Goal: Task Accomplishment & Management: Complete application form

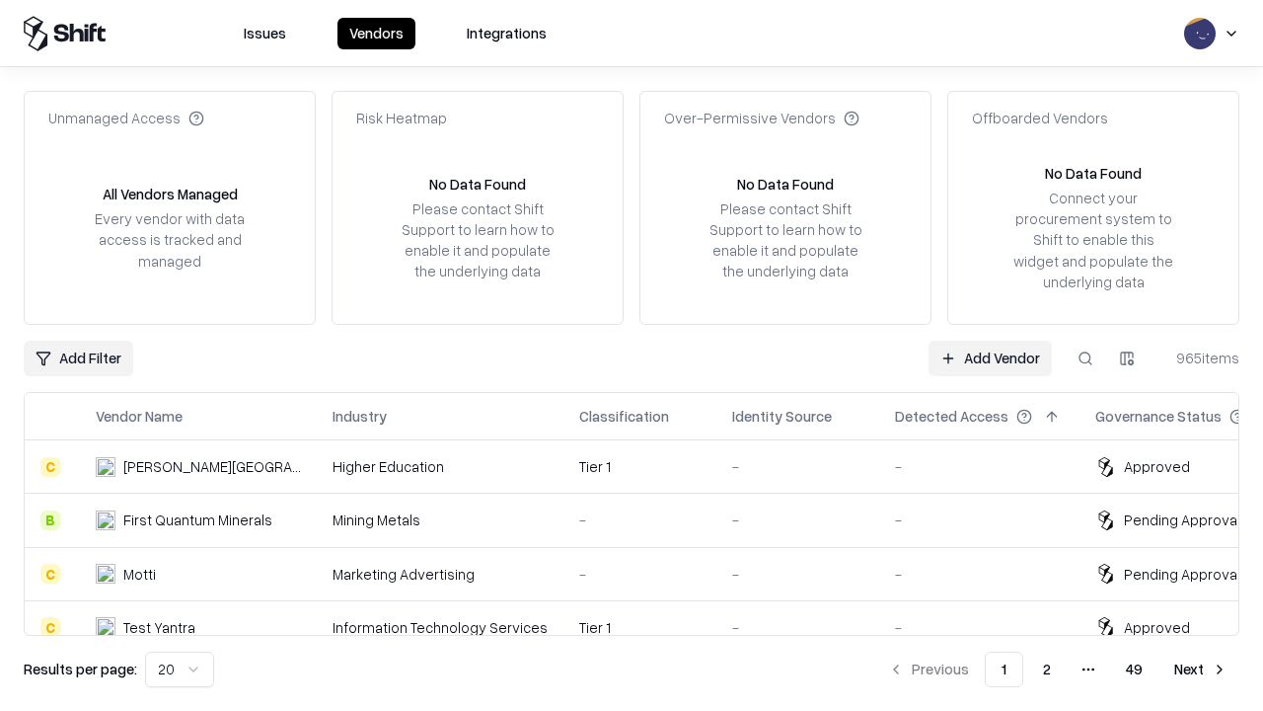
click at [990, 357] on link "Add Vendor" at bounding box center [990, 358] width 123 height 36
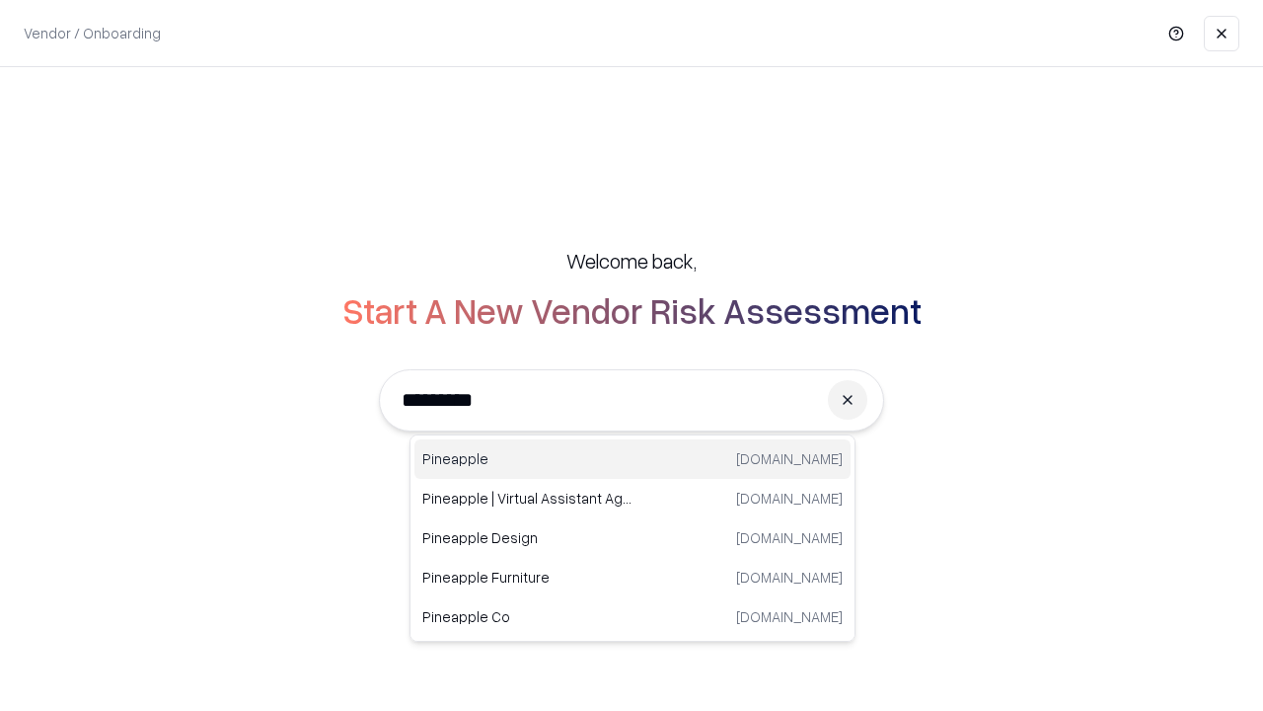
click at [633, 459] on div "Pineapple [DOMAIN_NAME]" at bounding box center [632, 458] width 436 height 39
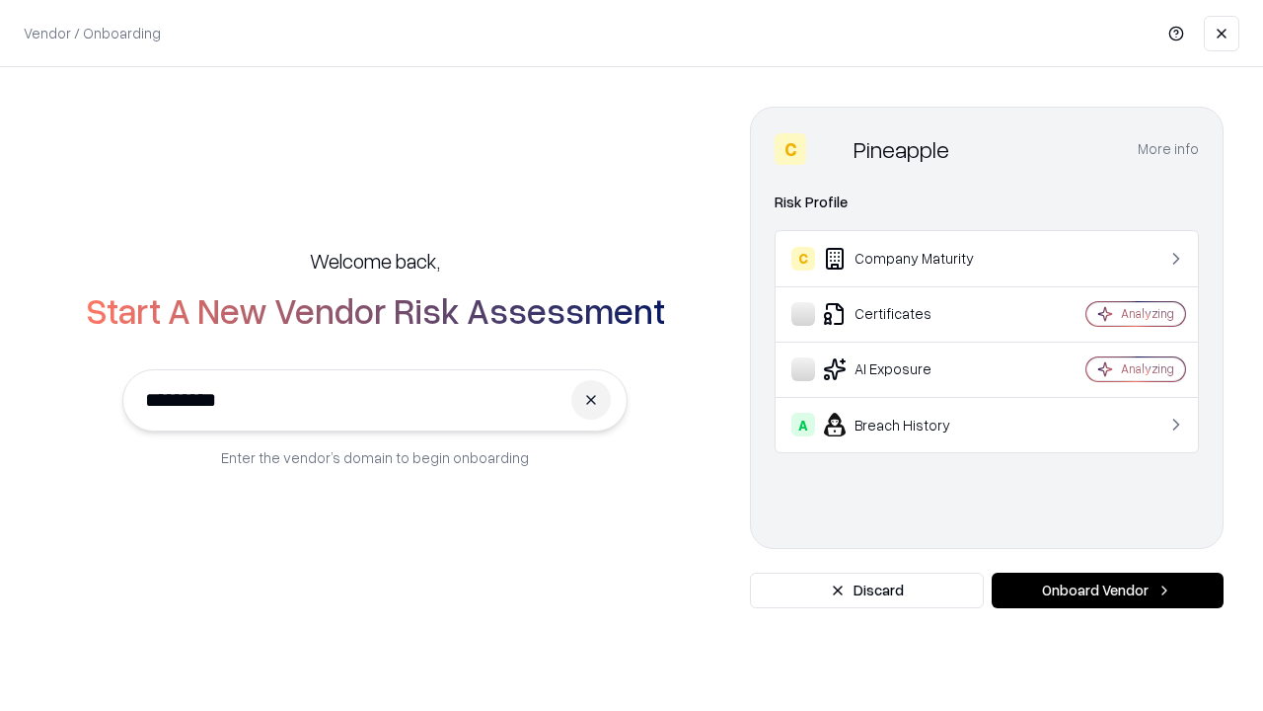
type input "*********"
click at [1107, 590] on button "Onboard Vendor" at bounding box center [1108, 590] width 232 height 36
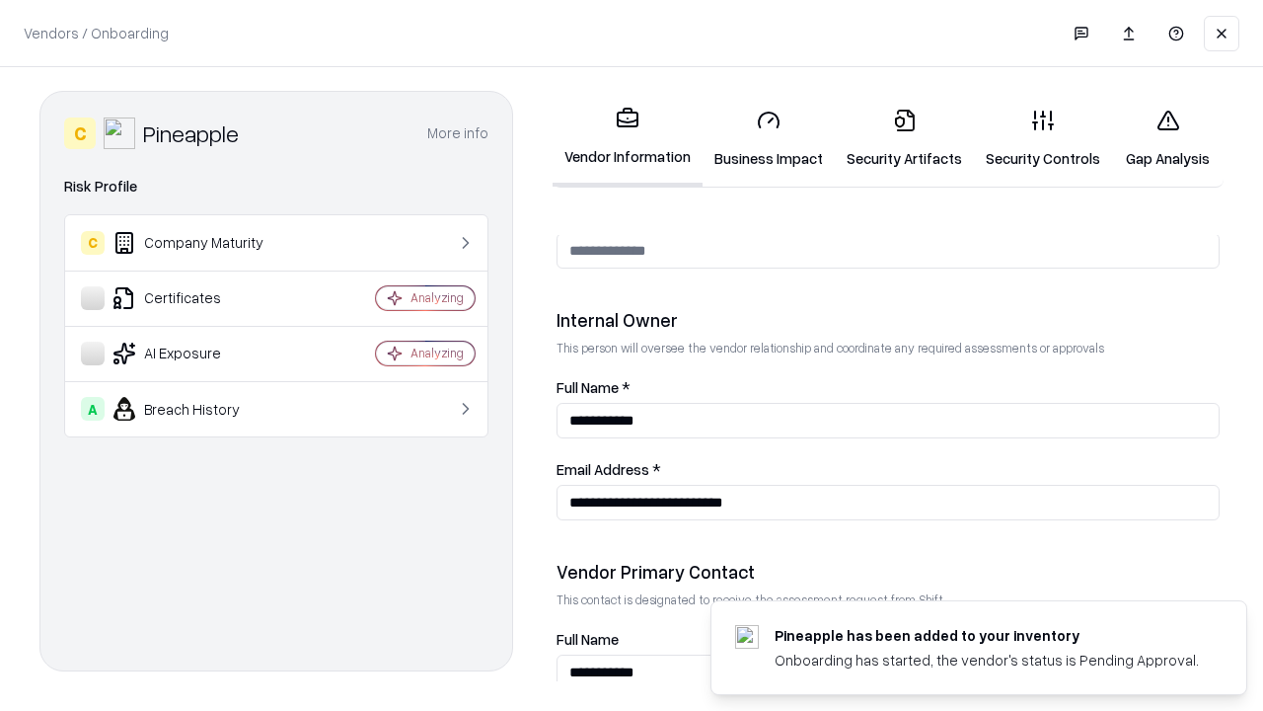
scroll to position [1022, 0]
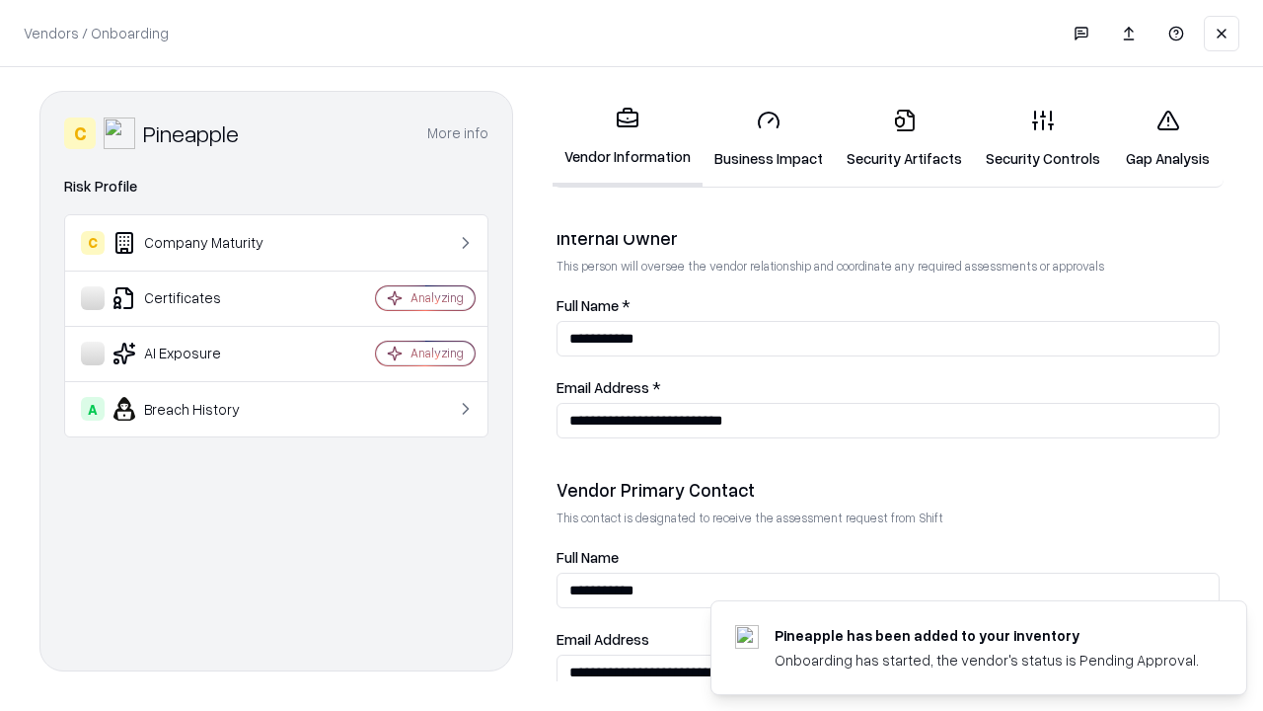
click at [769, 138] on link "Business Impact" at bounding box center [769, 139] width 132 height 92
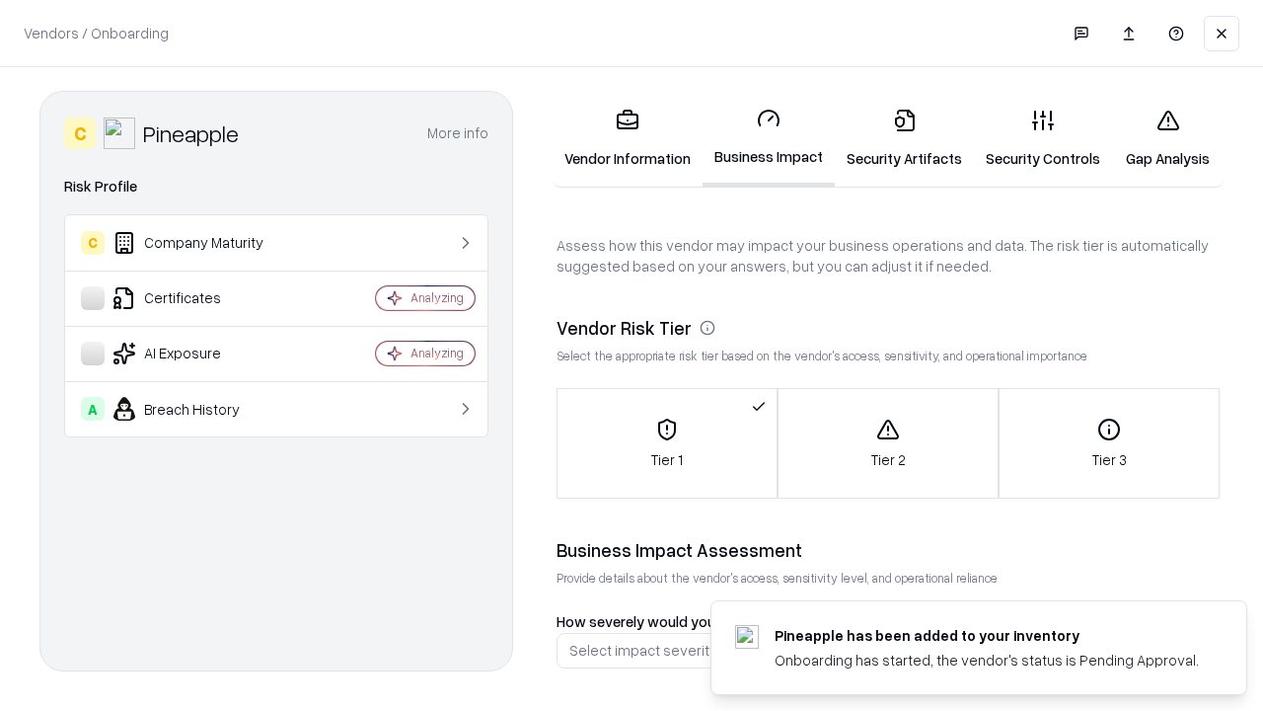
click at [904, 138] on link "Security Artifacts" at bounding box center [904, 139] width 139 height 92
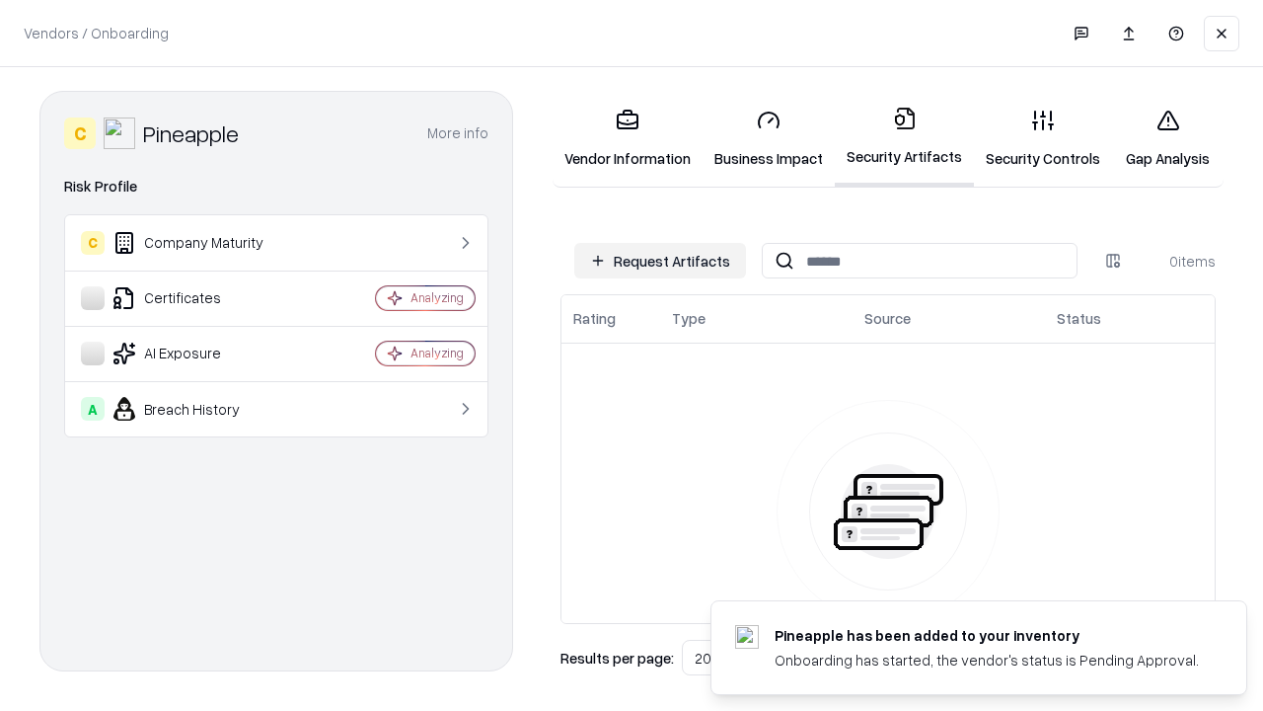
click at [660, 261] on button "Request Artifacts" at bounding box center [660, 261] width 172 height 36
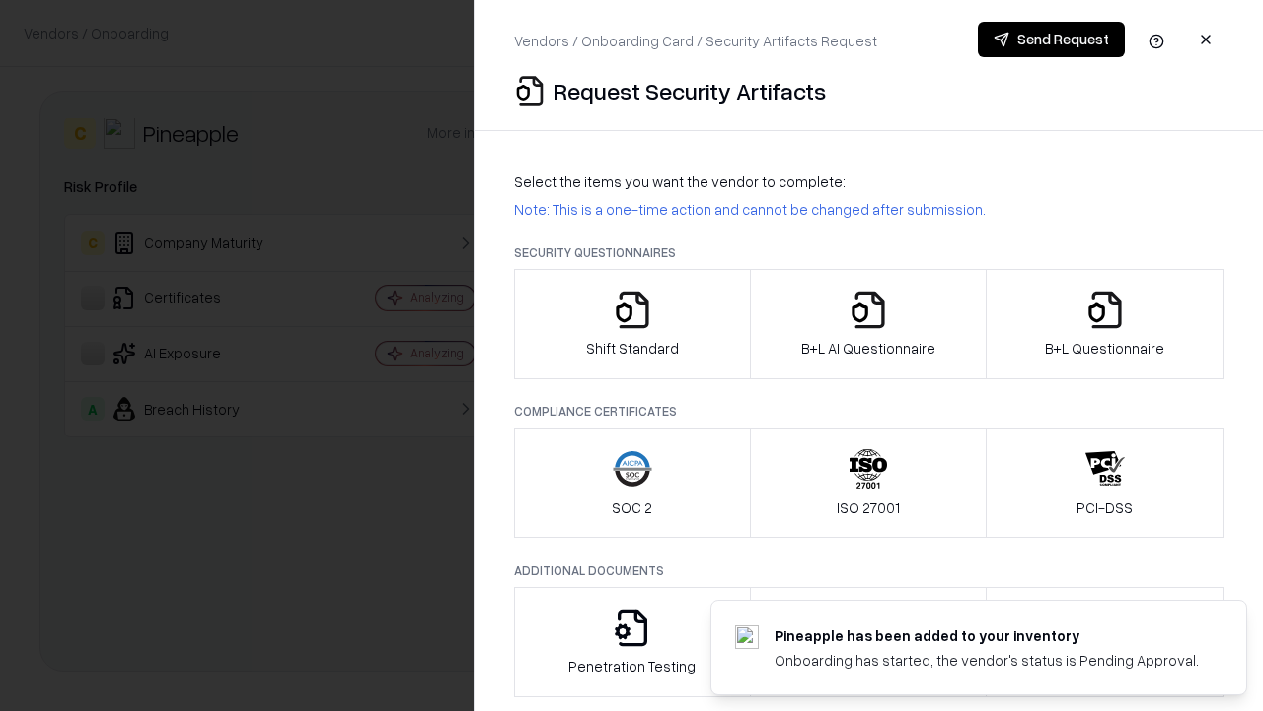
click at [632, 324] on icon "button" at bounding box center [632, 309] width 39 height 39
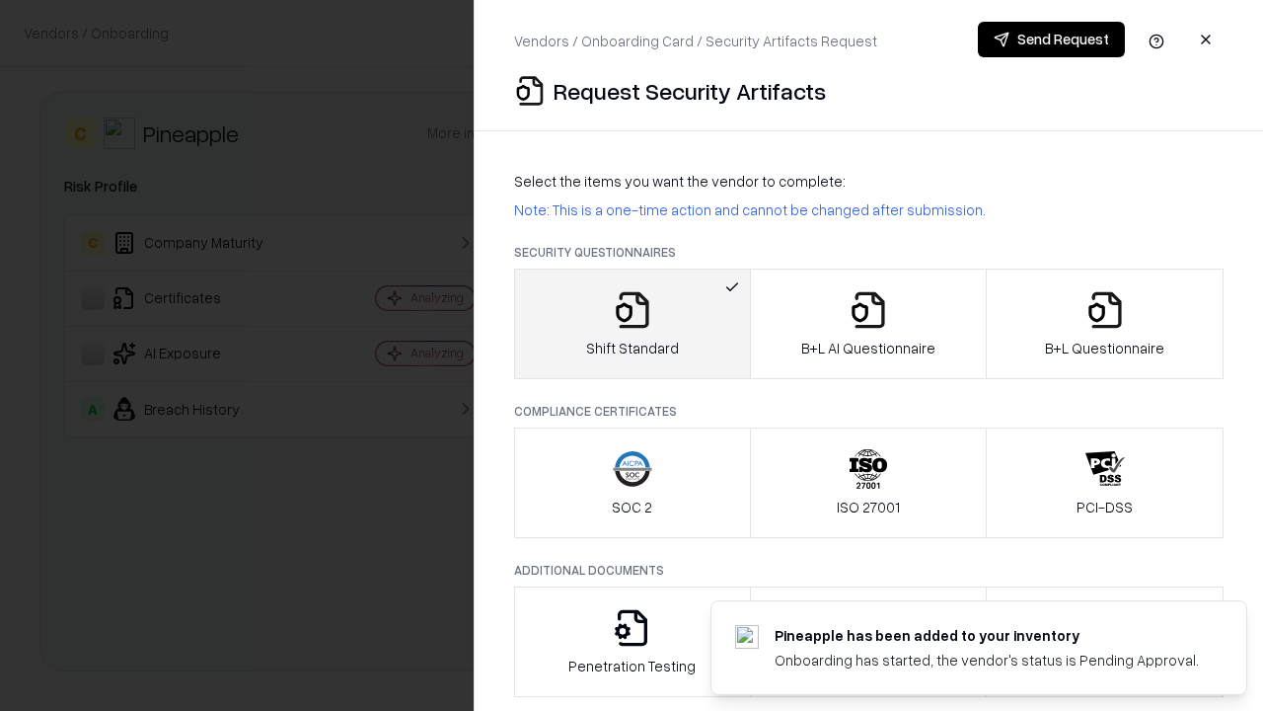
click at [1051, 39] on button "Send Request" at bounding box center [1051, 40] width 147 height 36
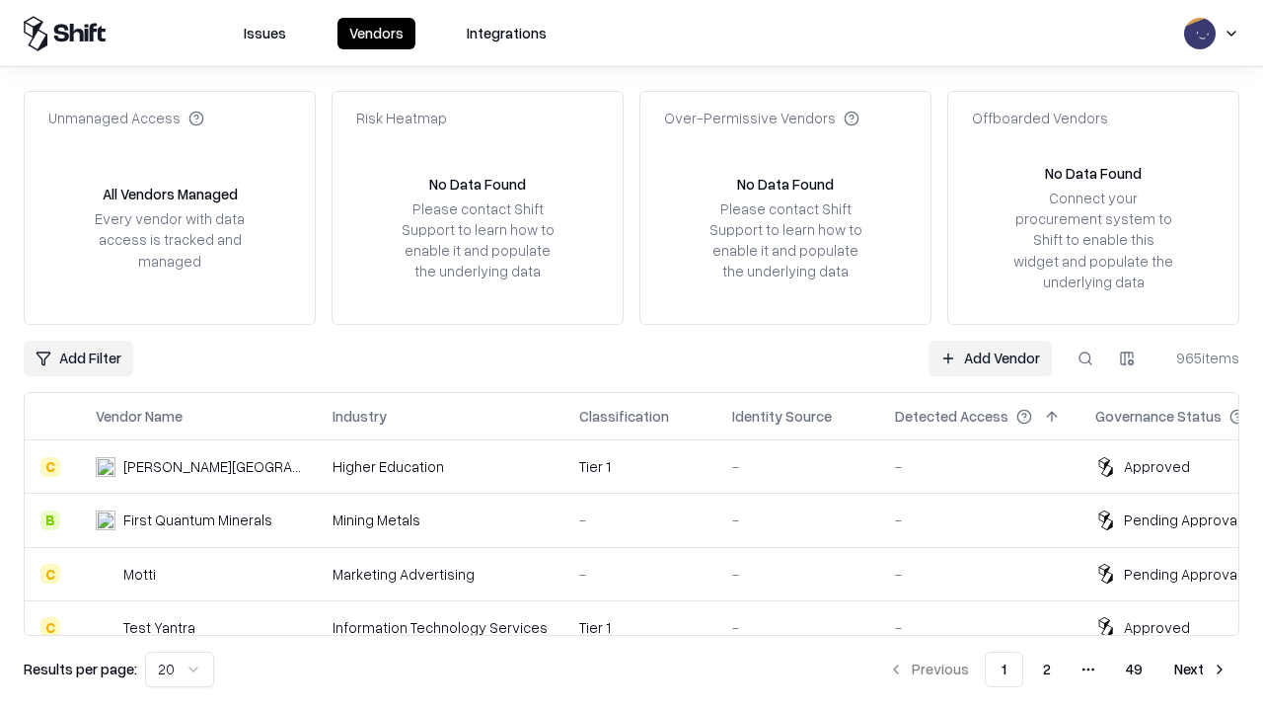
click at [1086, 357] on button at bounding box center [1086, 358] width 36 height 36
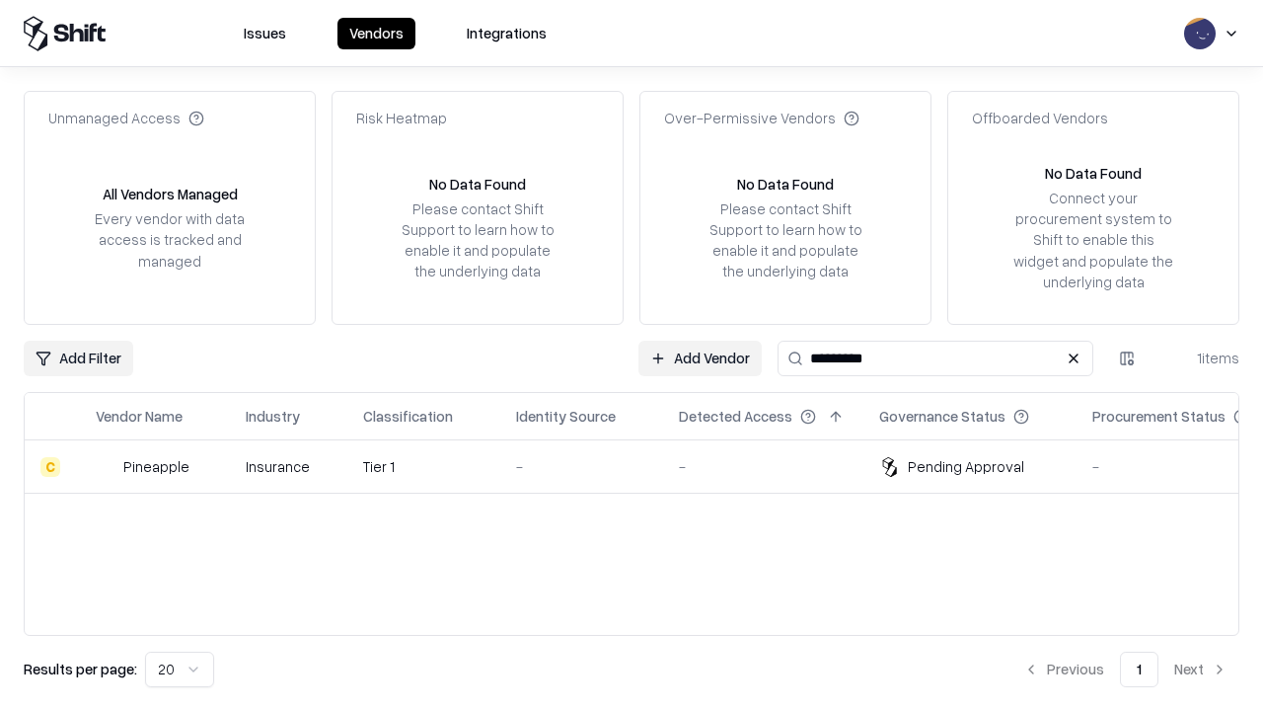
type input "*********"
click at [643, 466] on div "-" at bounding box center [581, 466] width 131 height 21
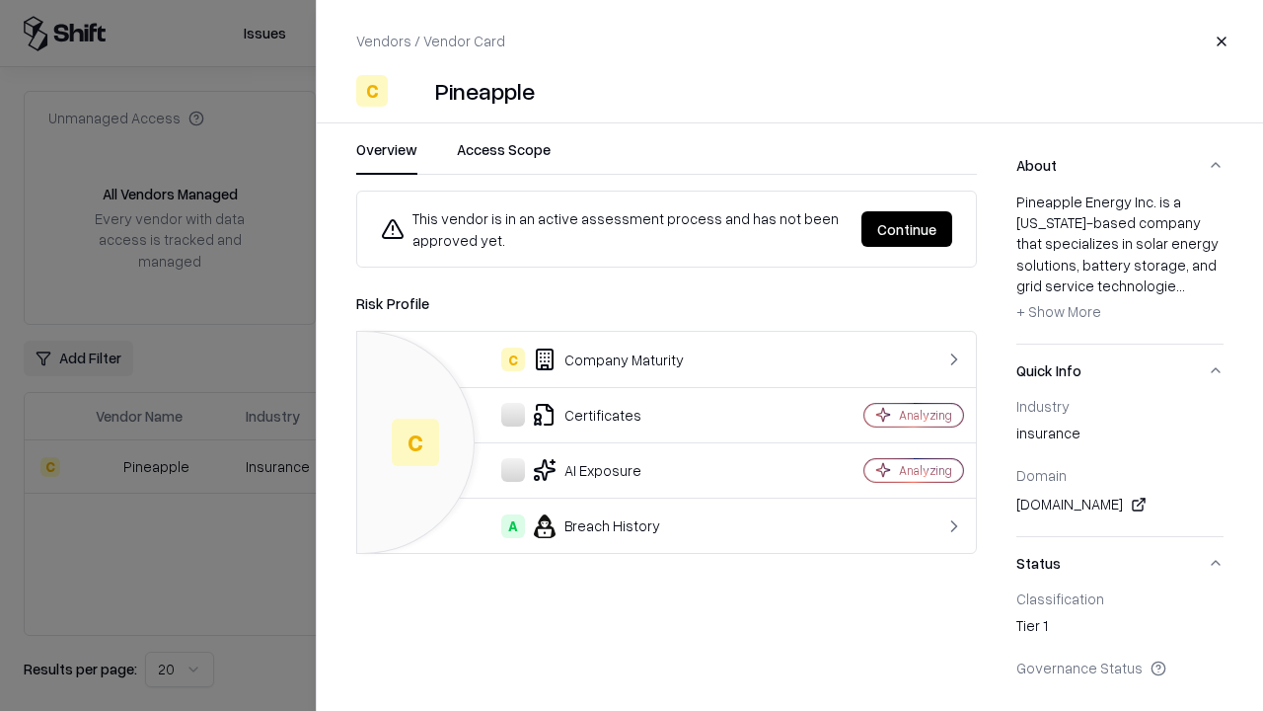
click at [907, 229] on button "Continue" at bounding box center [907, 229] width 91 height 36
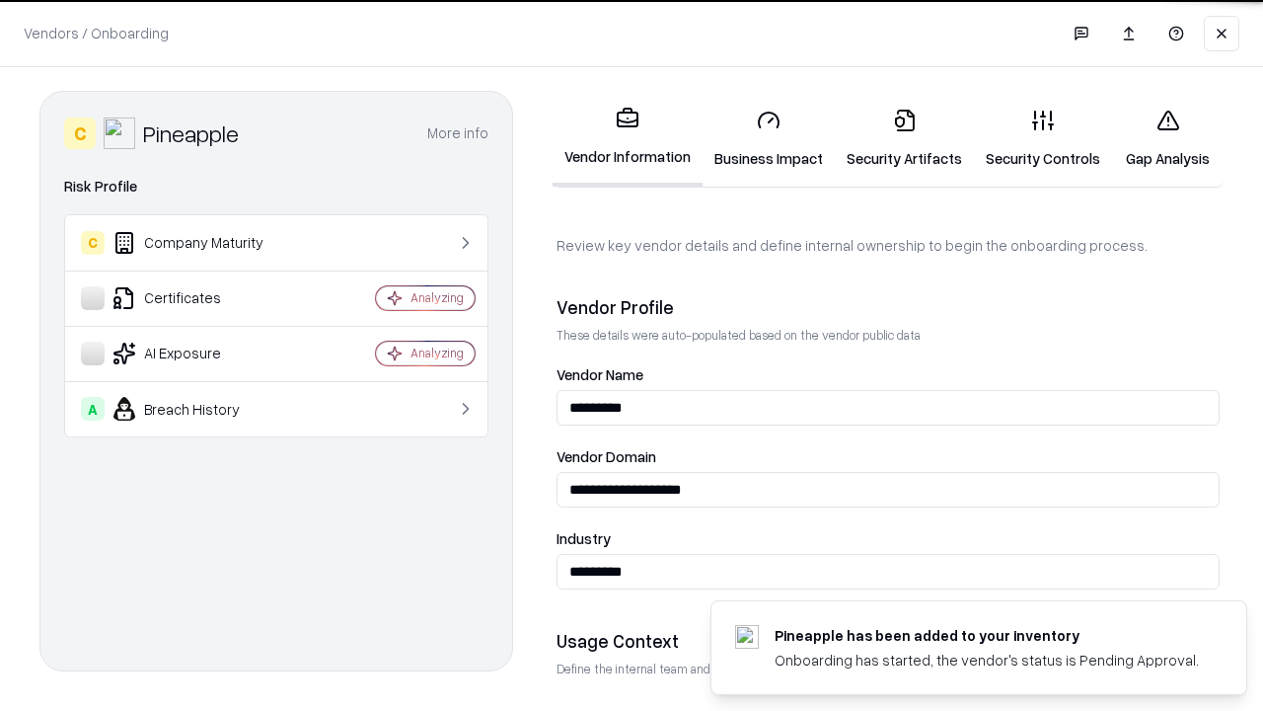
click at [904, 138] on link "Security Artifacts" at bounding box center [904, 139] width 139 height 92
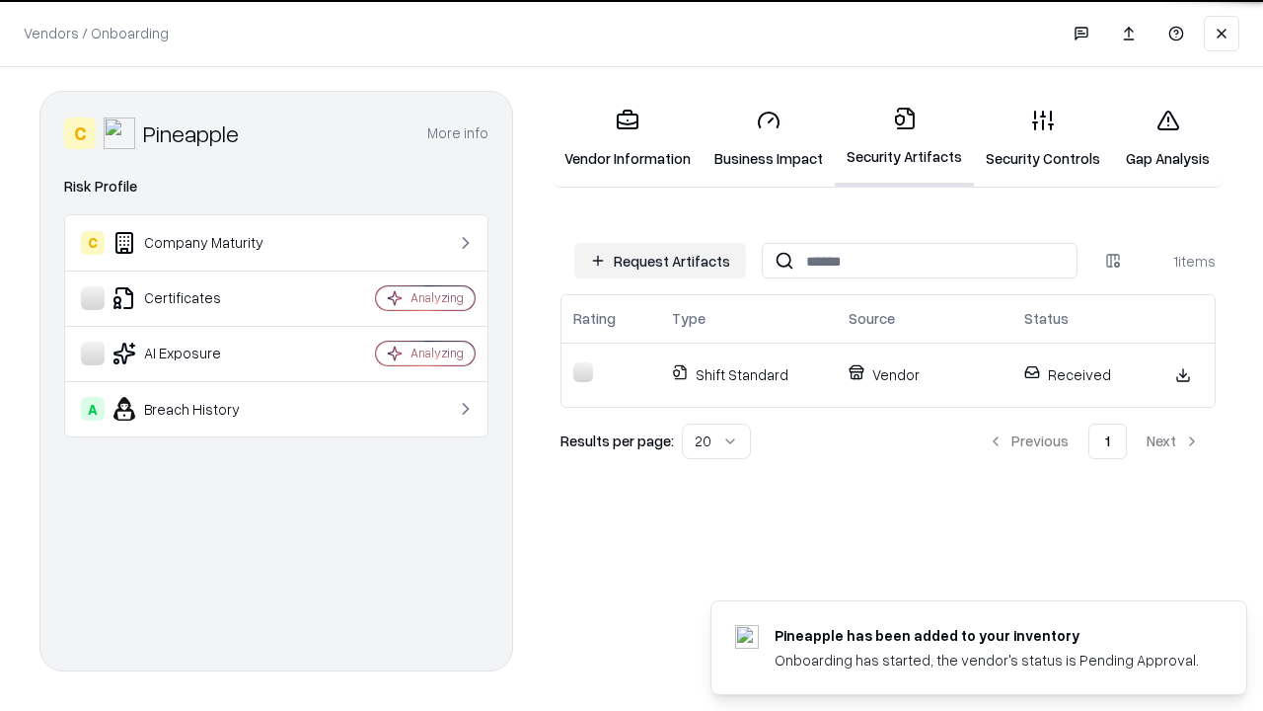
click at [1043, 138] on link "Security Controls" at bounding box center [1043, 139] width 138 height 92
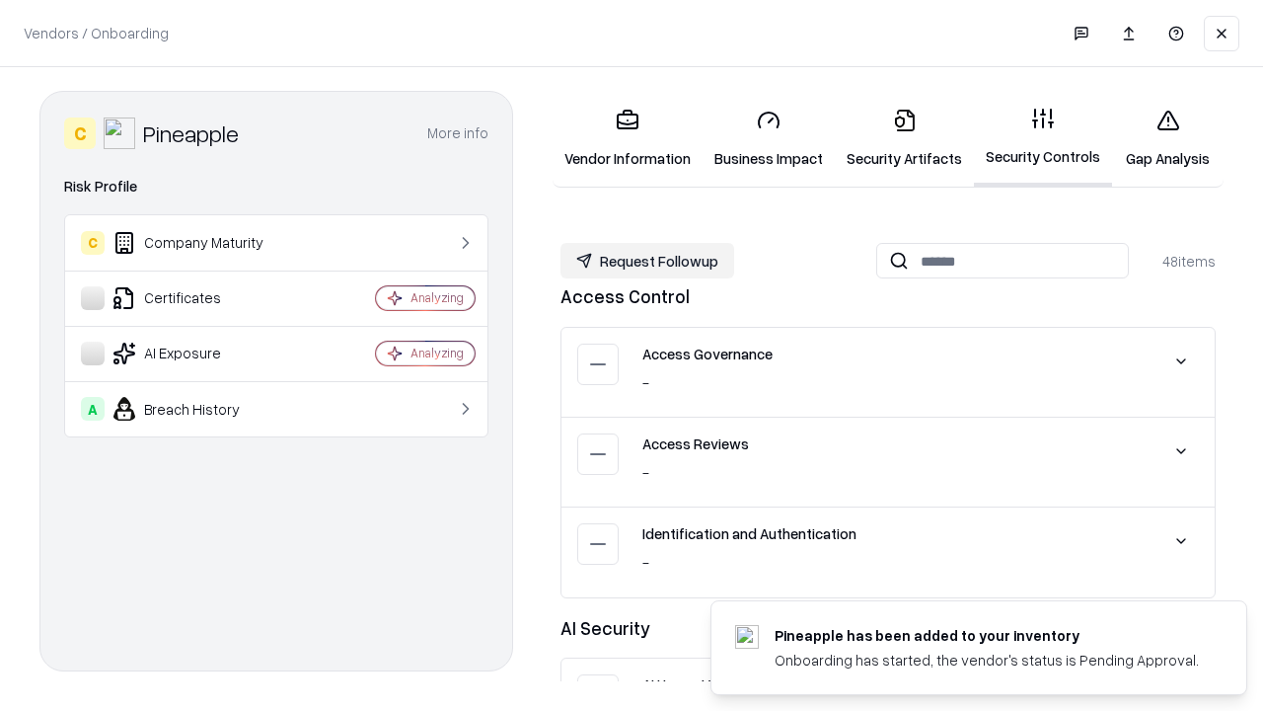
click at [647, 261] on button "Request Followup" at bounding box center [648, 261] width 174 height 36
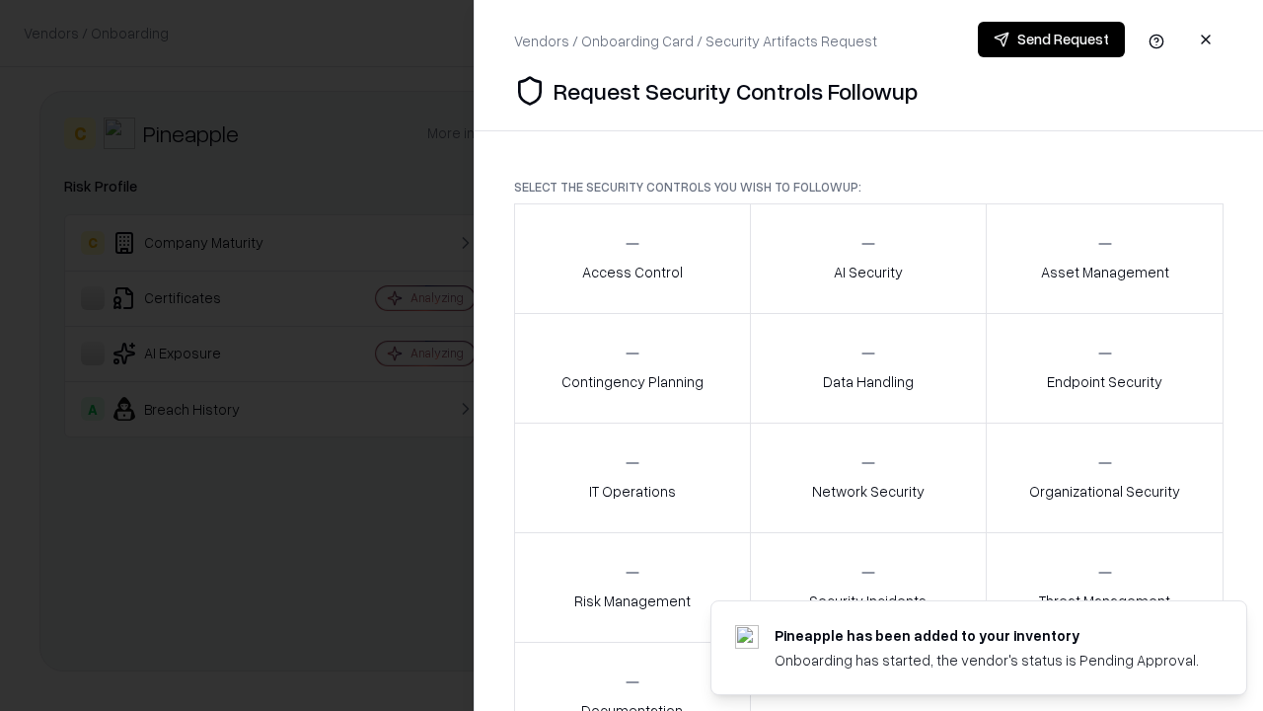
click at [632, 259] on div "Access Control" at bounding box center [632, 258] width 101 height 48
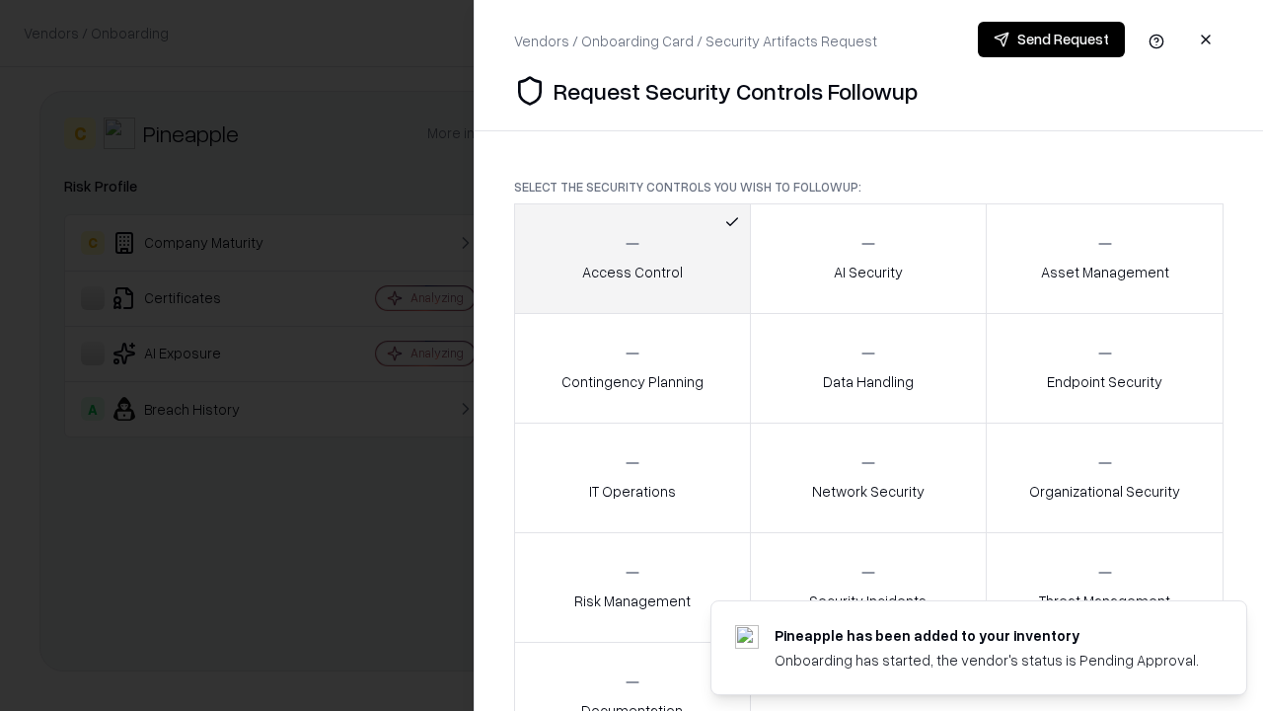
click at [1051, 39] on button "Send Request" at bounding box center [1051, 40] width 147 height 36
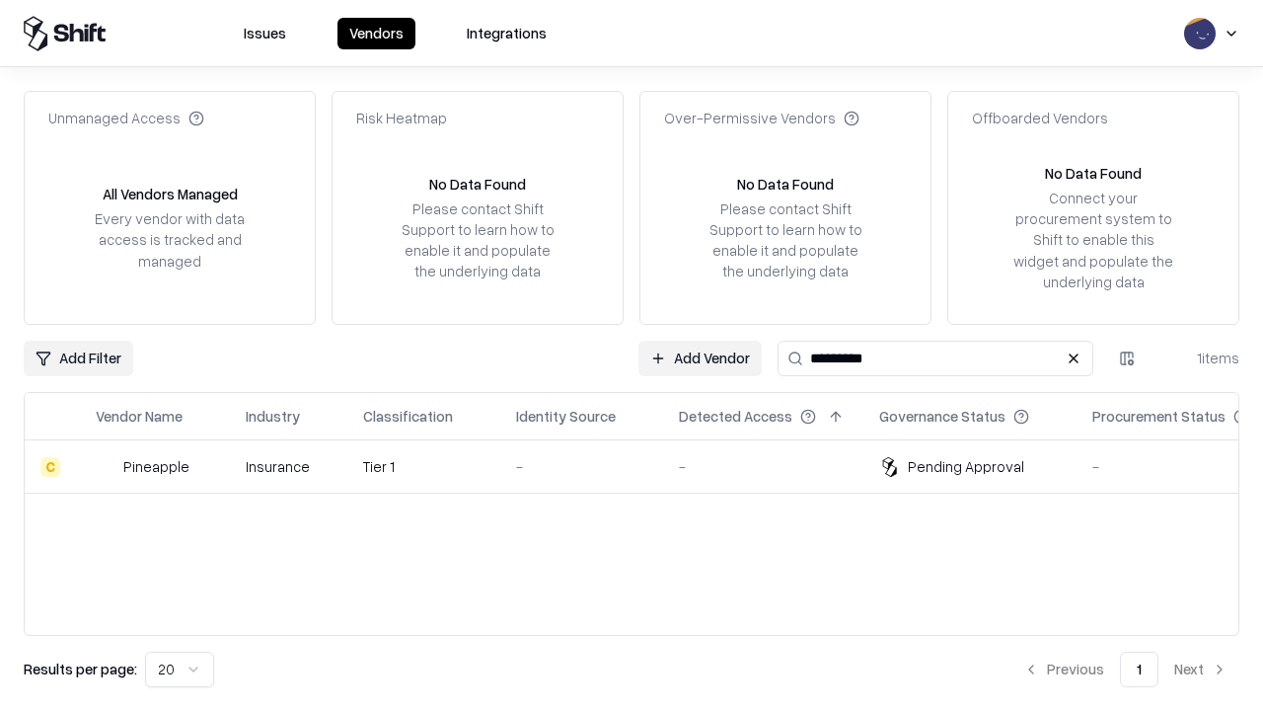
type input "*********"
click at [643, 466] on div "-" at bounding box center [581, 466] width 131 height 21
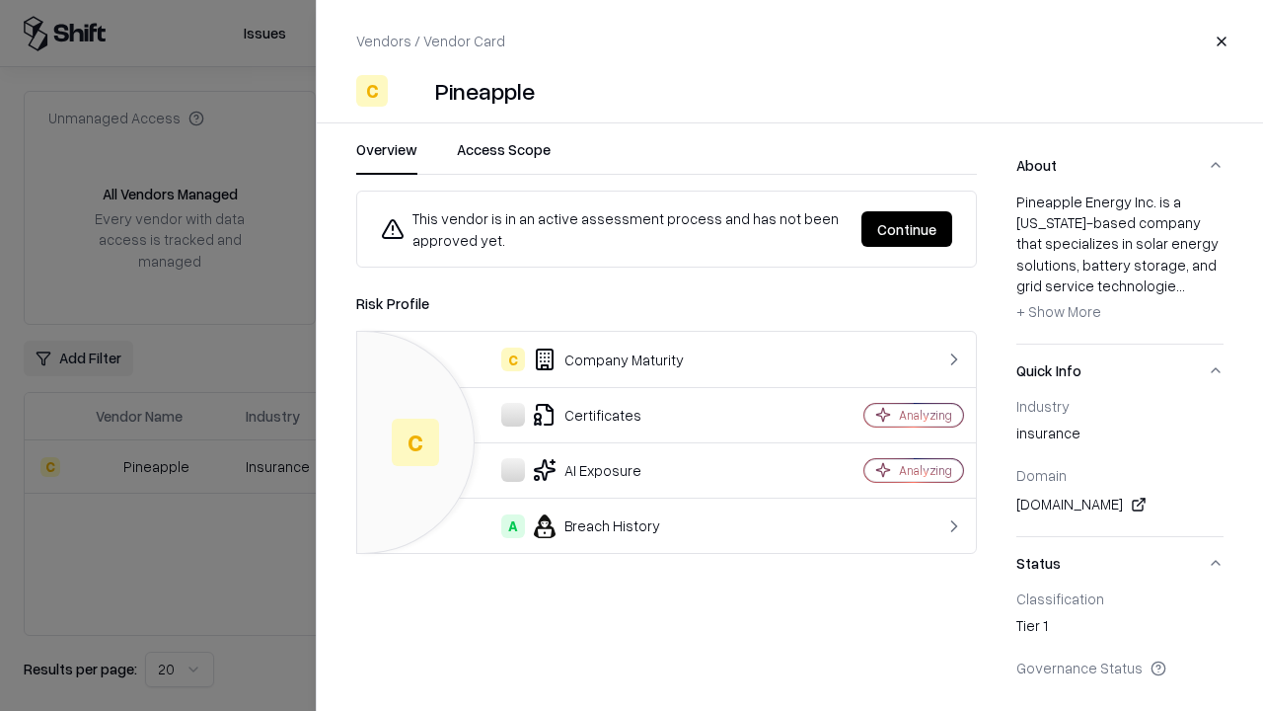
click at [907, 229] on button "Continue" at bounding box center [907, 229] width 91 height 36
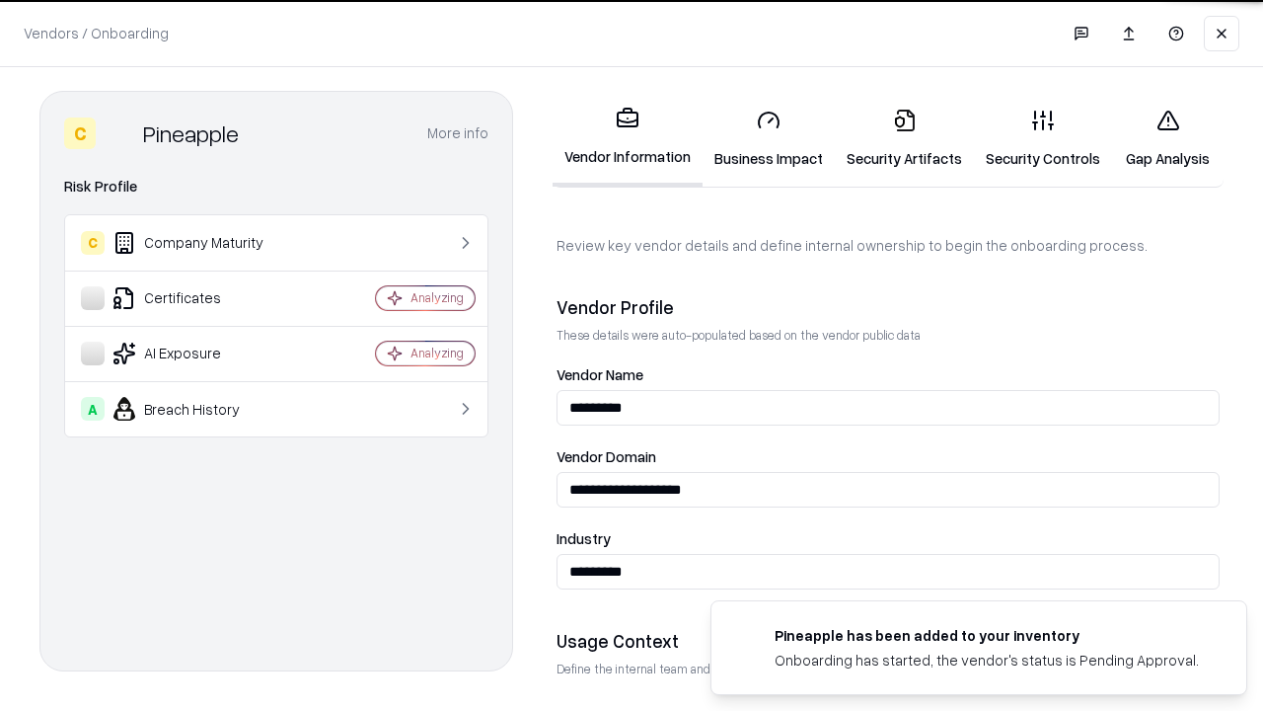
click at [1168, 138] on link "Gap Analysis" at bounding box center [1168, 139] width 112 height 92
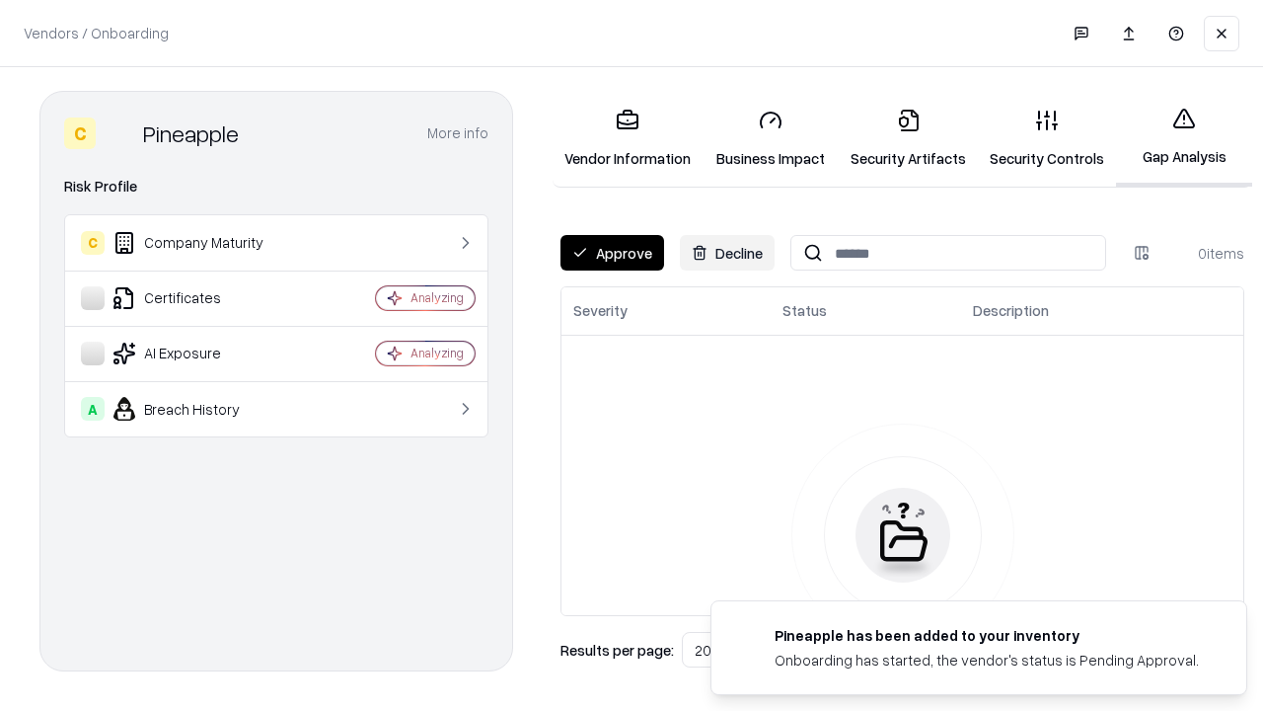
click at [612, 253] on button "Approve" at bounding box center [613, 253] width 104 height 36
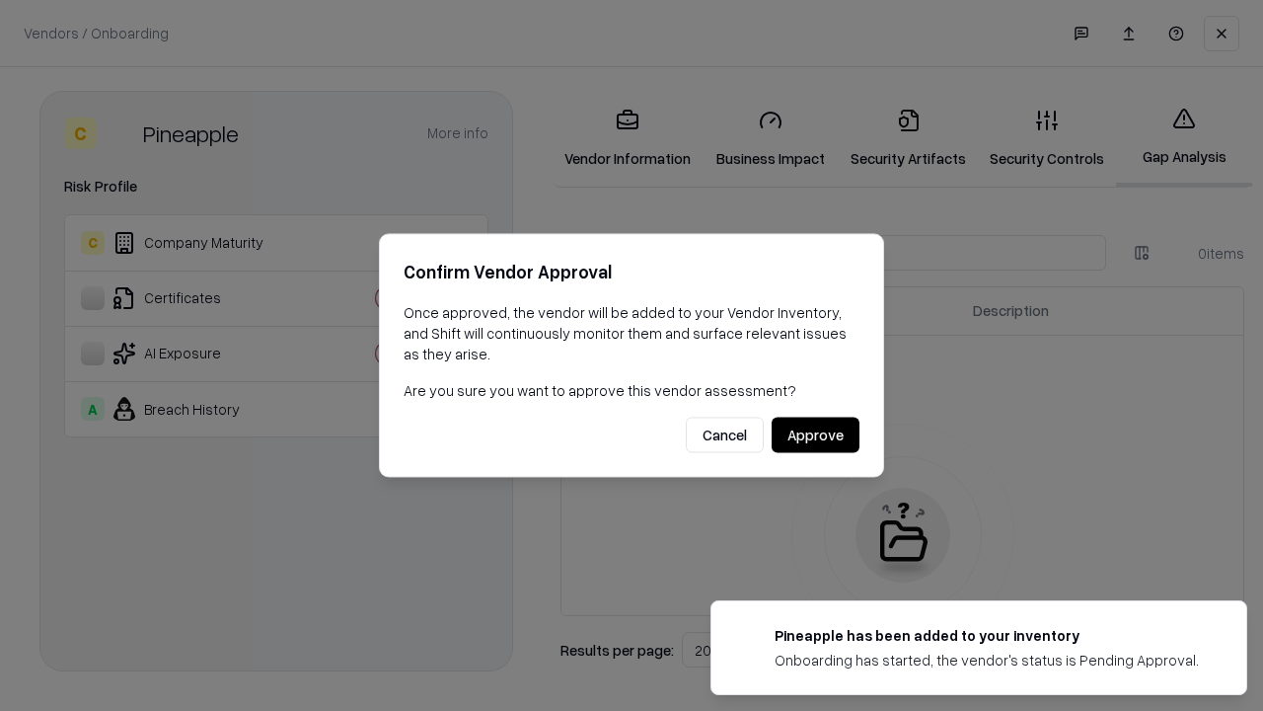
click at [815, 434] on button "Approve" at bounding box center [816, 435] width 88 height 36
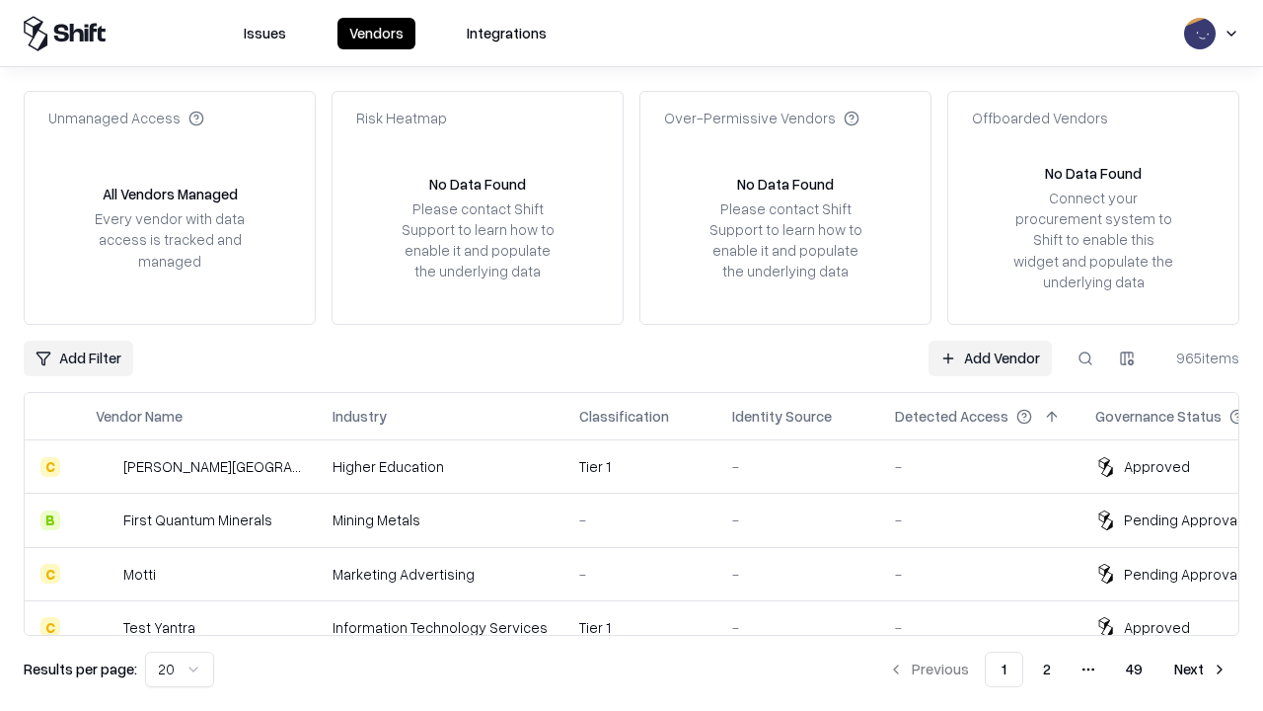
type input "*********"
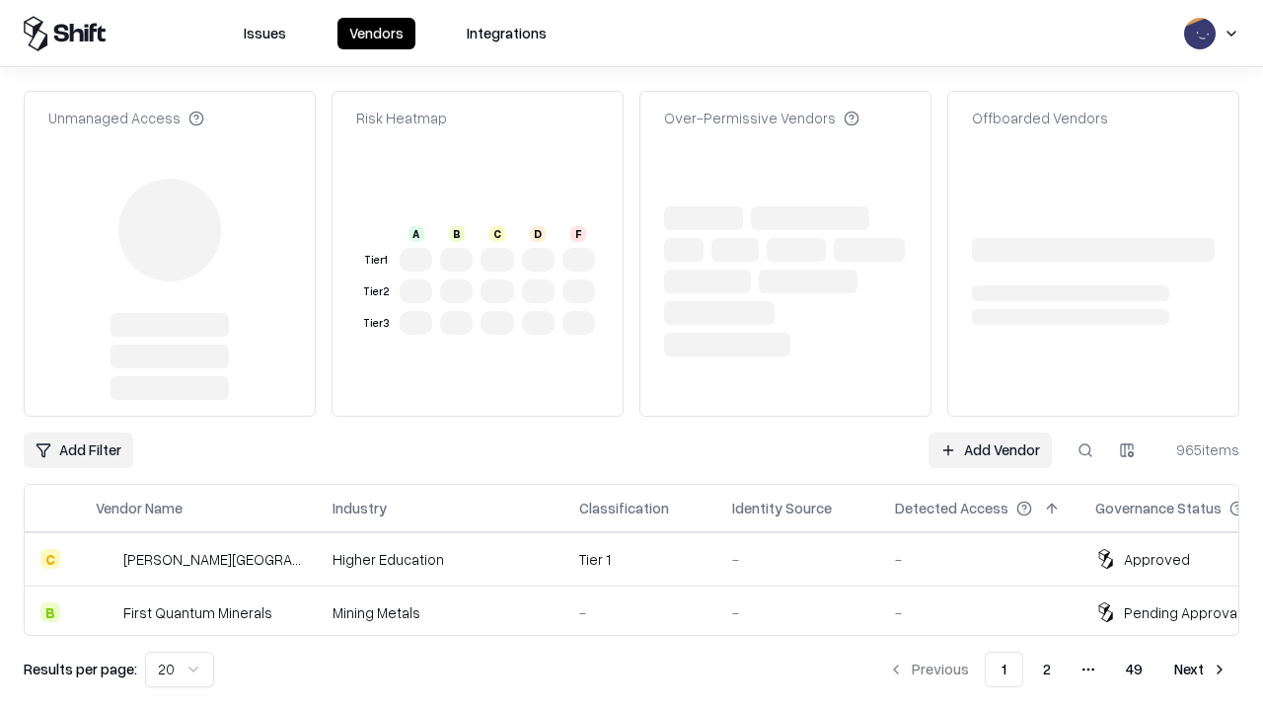
click at [990, 432] on link "Add Vendor" at bounding box center [990, 450] width 123 height 36
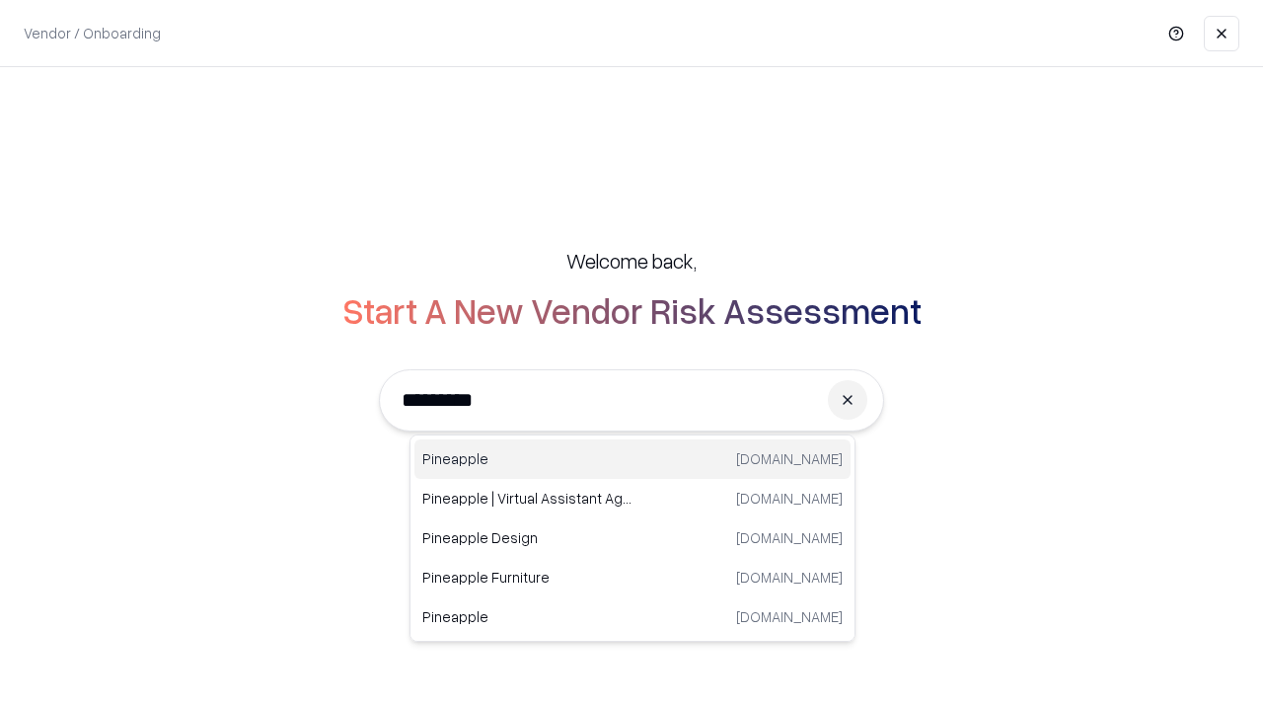
click at [633, 459] on div "Pineapple [DOMAIN_NAME]" at bounding box center [632, 458] width 436 height 39
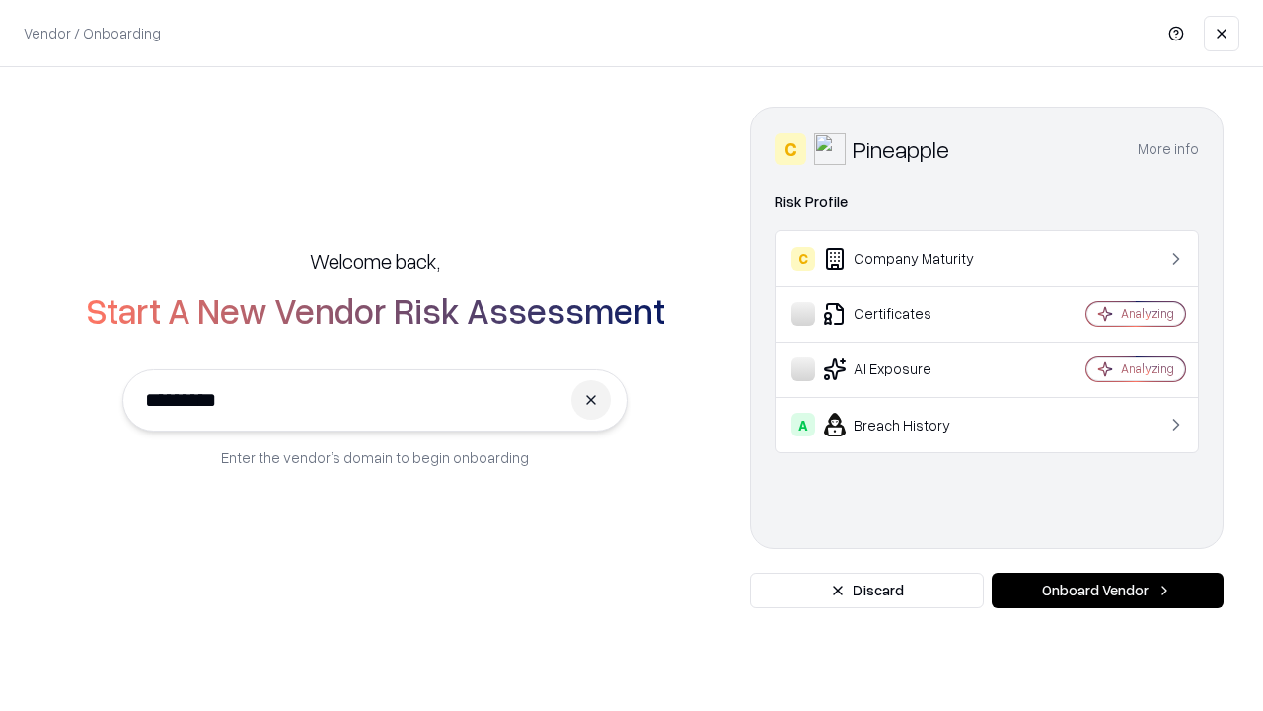
type input "*********"
click at [1107, 590] on button "Onboard Vendor" at bounding box center [1108, 590] width 232 height 36
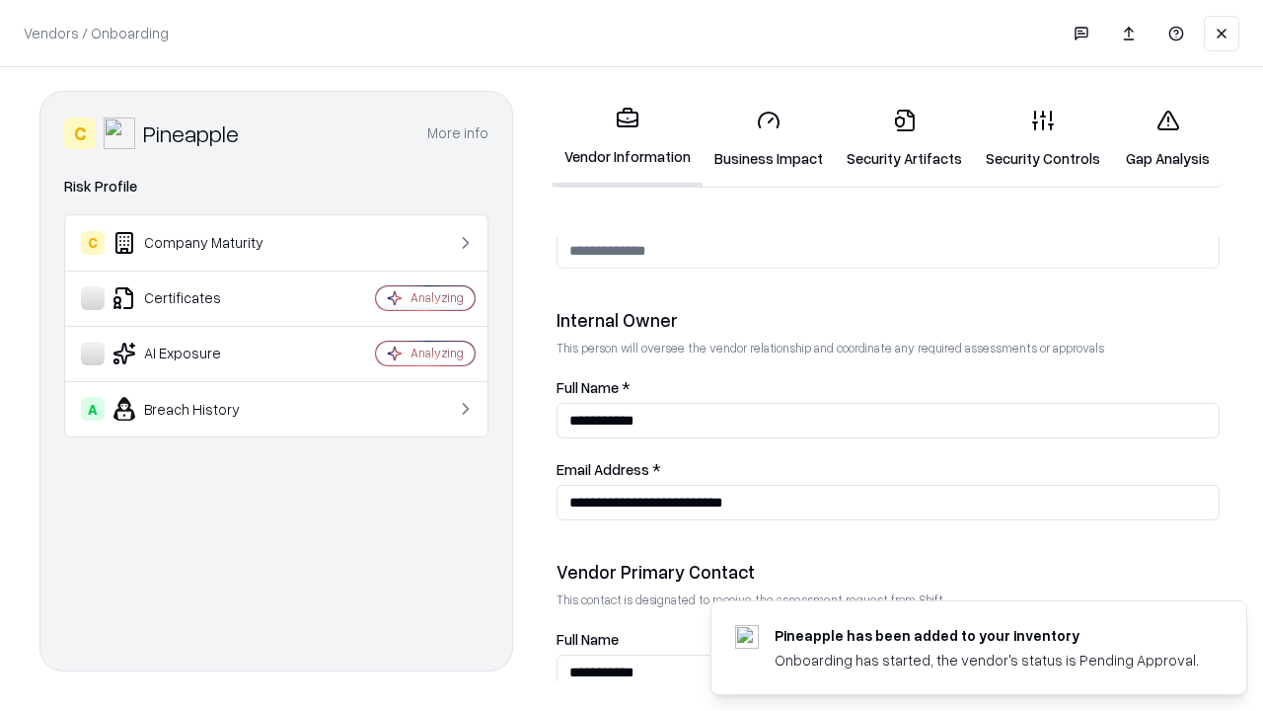
scroll to position [1022, 0]
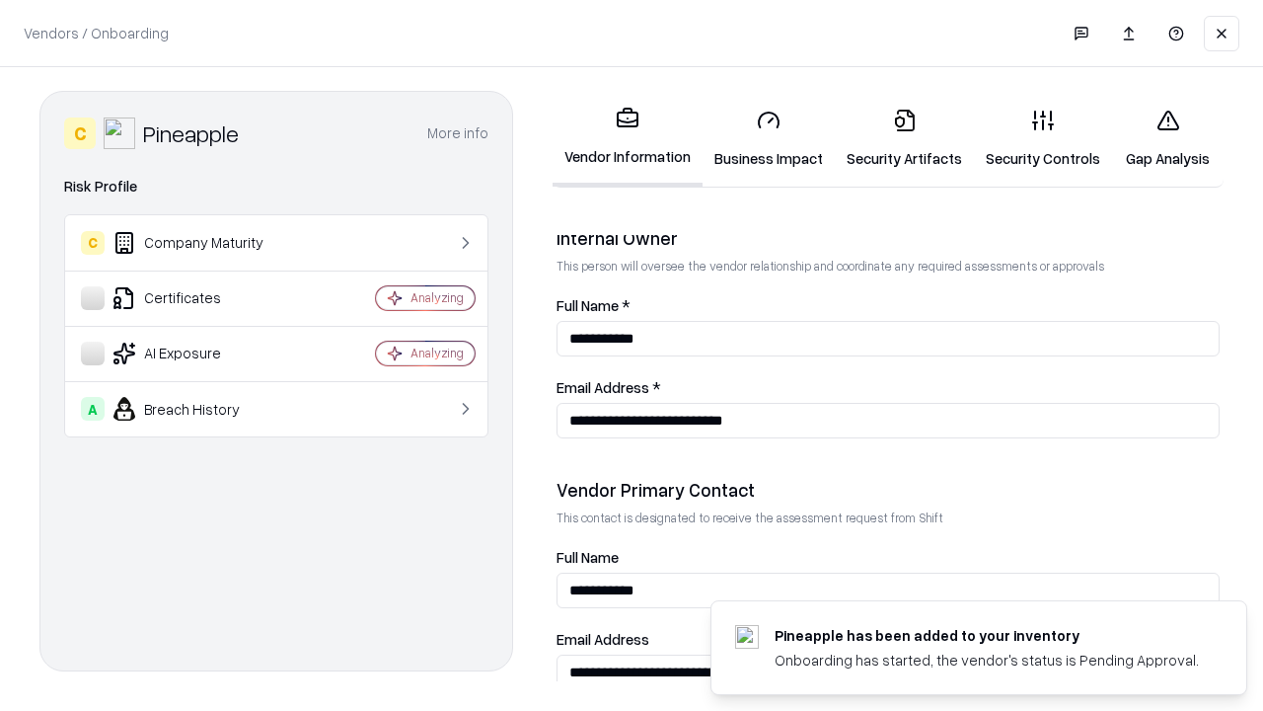
click at [1168, 138] on link "Gap Analysis" at bounding box center [1168, 139] width 112 height 92
